Goal: Information Seeking & Learning: Learn about a topic

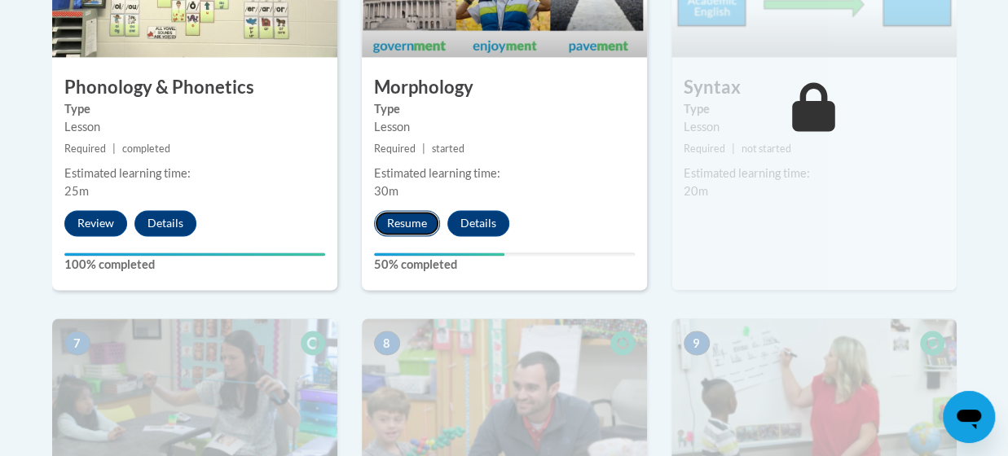
click at [417, 215] on button "Resume" at bounding box center [407, 223] width 66 height 26
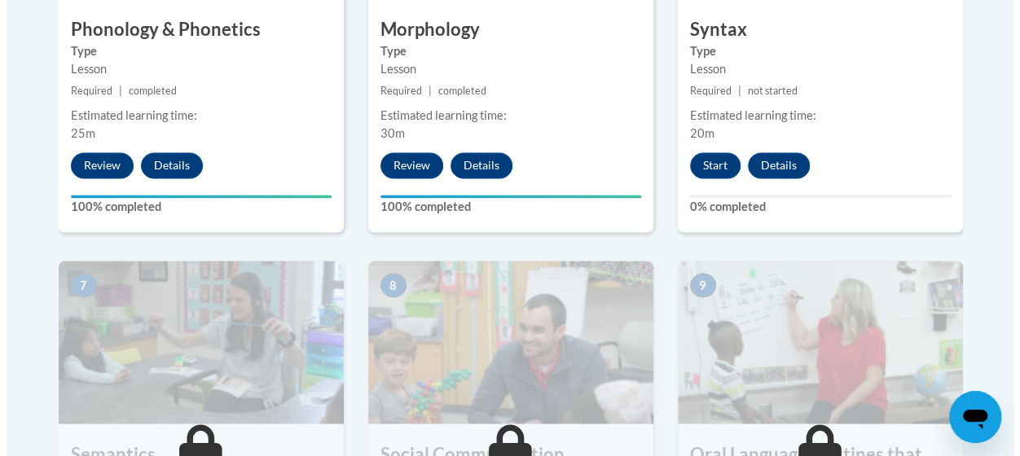
scroll to position [1222, 0]
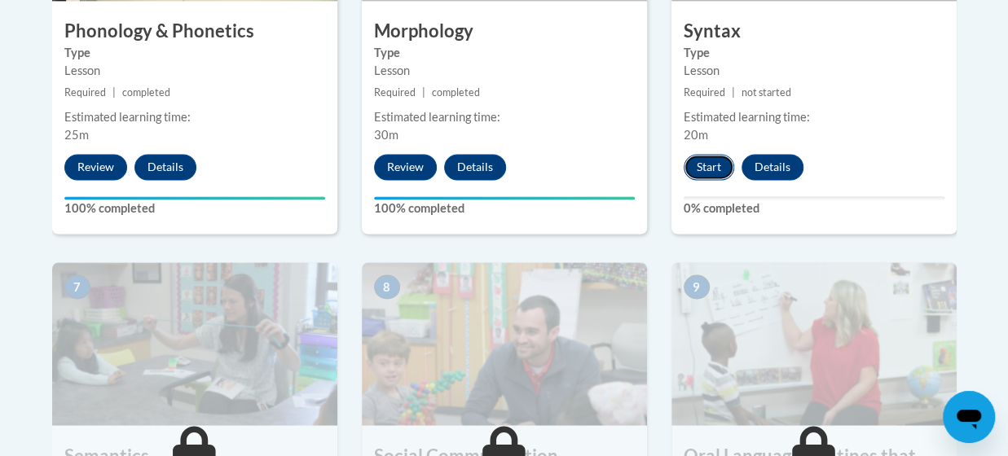
click at [714, 161] on button "Start" at bounding box center [709, 167] width 51 height 26
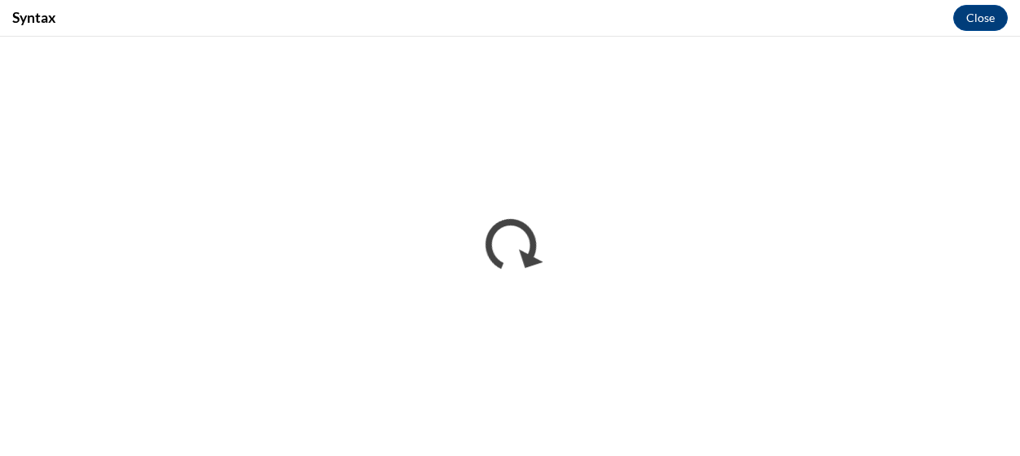
scroll to position [0, 0]
